Goal: Communication & Community: Share content

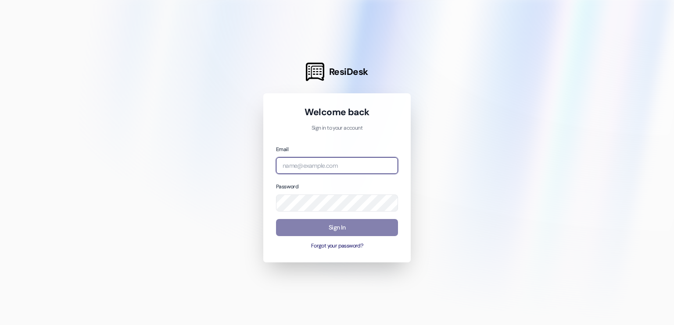
click at [321, 166] on input "email" at bounding box center [337, 165] width 122 height 17
type input "[EMAIL_ADDRESS][DOMAIN_NAME]"
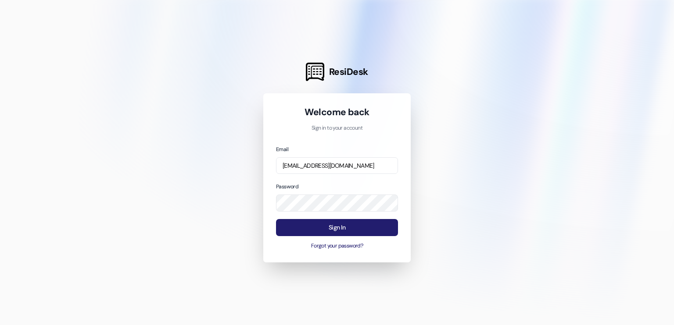
click at [320, 223] on button "Sign In" at bounding box center [337, 227] width 122 height 17
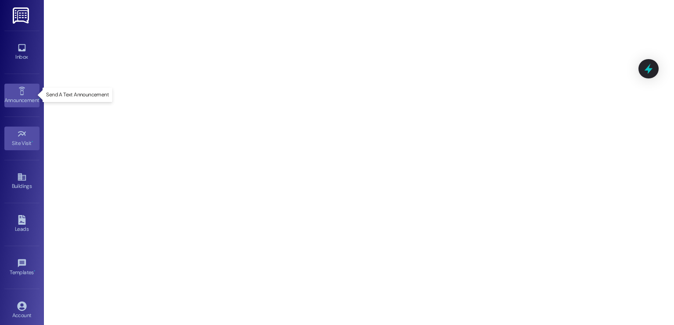
click at [19, 94] on icon at bounding box center [21, 91] width 6 height 8
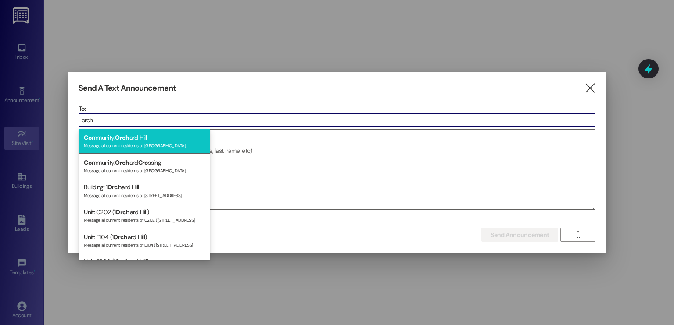
type input "orch"
click at [130, 143] on div "Message all current residents of [GEOGRAPHIC_DATA]" at bounding box center [144, 144] width 121 height 7
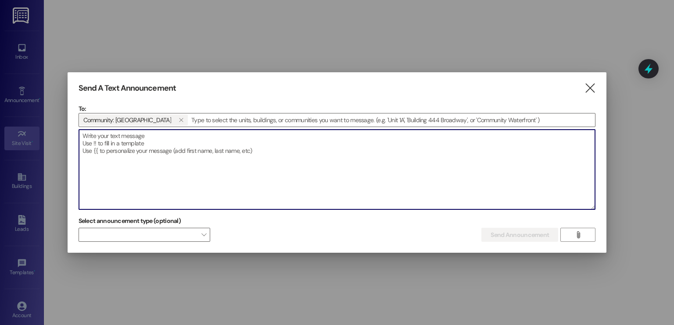
click at [116, 139] on textarea at bounding box center [337, 170] width 516 height 80
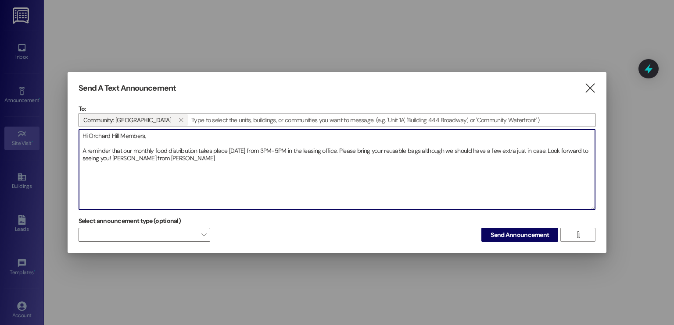
click at [254, 151] on textarea "Hi Orchard Hill Members, A reminder that our monthly food distribution takes pl…" at bounding box center [337, 170] width 516 height 80
click at [204, 161] on textarea "Hi Orchard Hill Members, A reminder that our monthly food distribution takes pl…" at bounding box center [337, 170] width 516 height 80
type textarea "Hi Orchard Hill Members, A reminder that our monthly food distribution takes pl…"
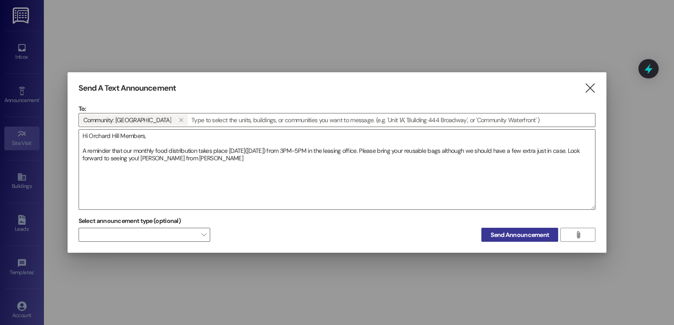
click at [516, 235] on span "Send Announcement" at bounding box center [519, 235] width 58 height 9
